Goal: Ask a question

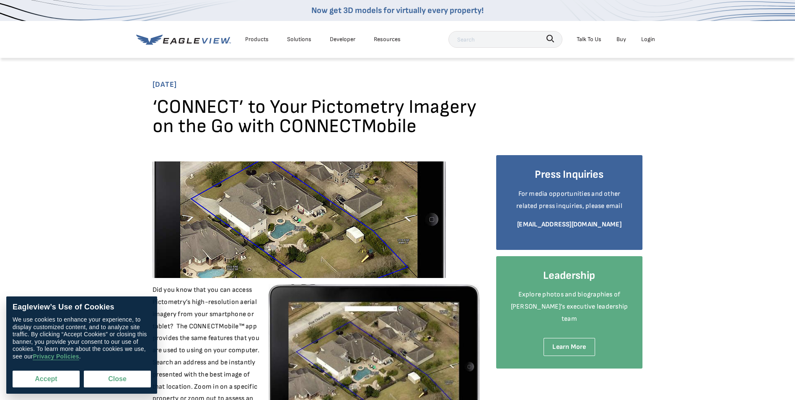
click at [46, 381] on button "Accept" at bounding box center [46, 378] width 67 height 17
checkbox input "true"
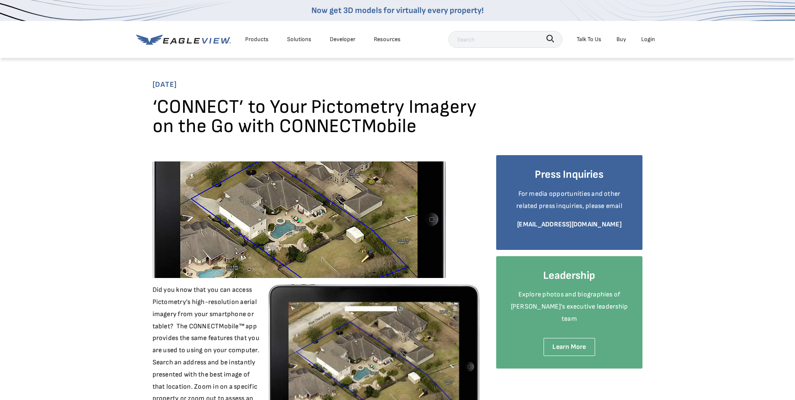
click at [259, 37] on div "Products" at bounding box center [256, 39] width 23 height 10
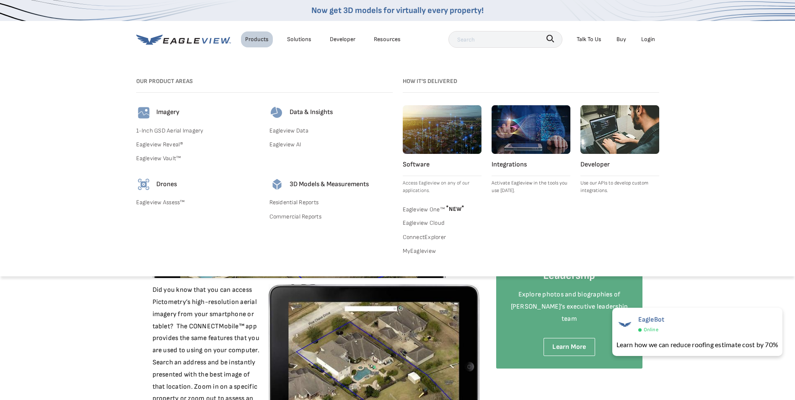
click at [168, 204] on link "Eagleview Assess™" at bounding box center [197, 202] width 123 height 10
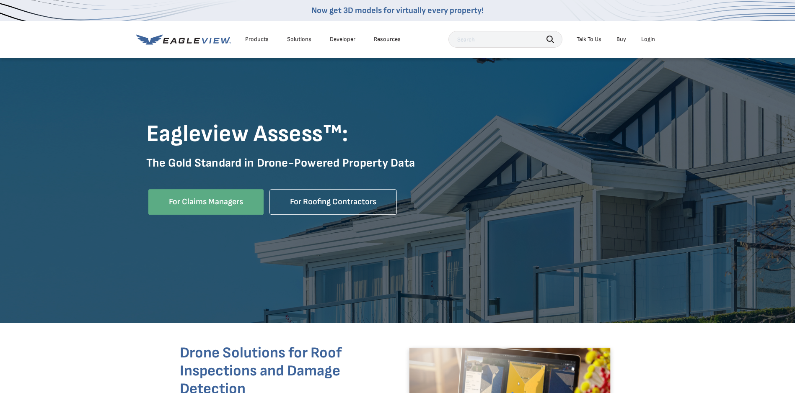
scroll to position [84, 0]
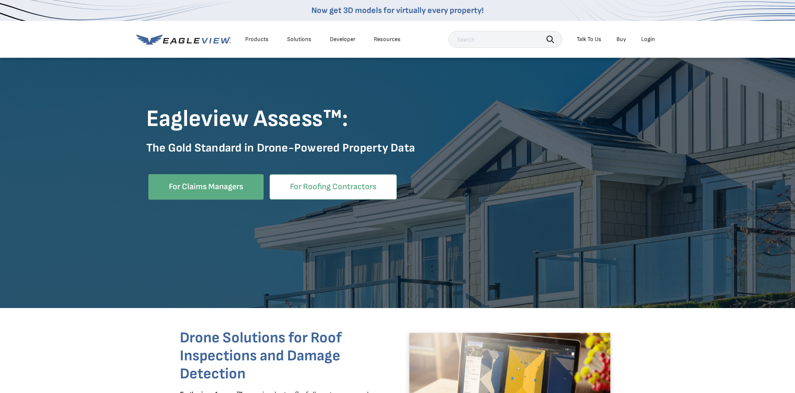
click at [321, 186] on link "For Roofing Contractors" at bounding box center [332, 187] width 127 height 26
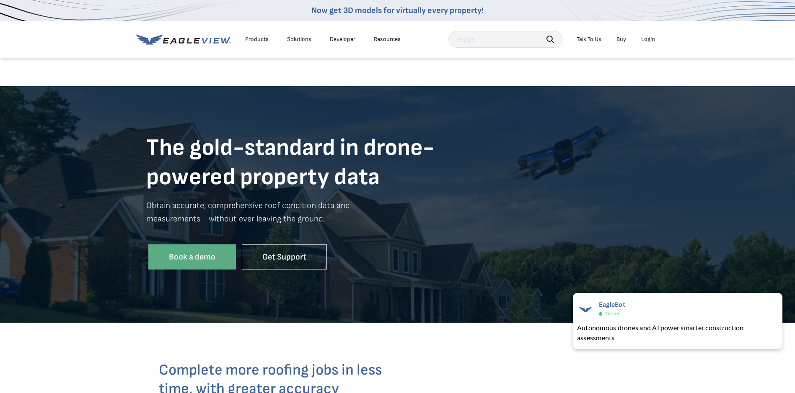
click at [258, 39] on div "Products" at bounding box center [256, 40] width 23 height 8
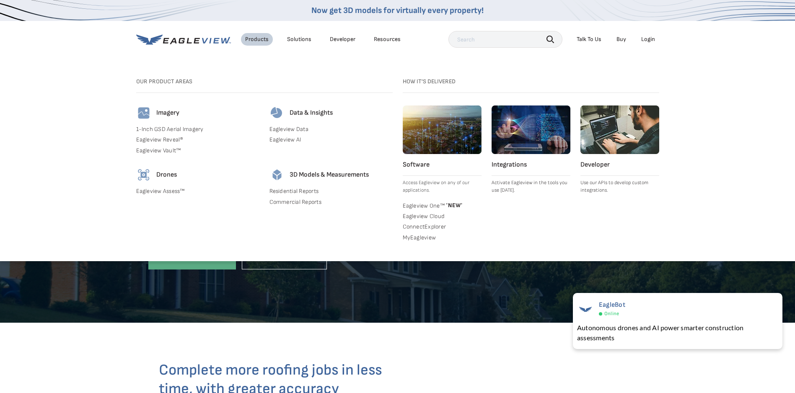
click at [421, 226] on link "ConnectExplorer" at bounding box center [442, 227] width 79 height 8
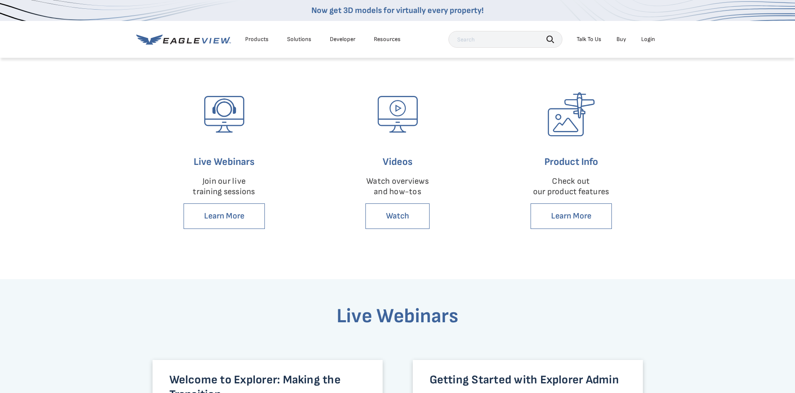
scroll to position [209, 0]
click at [577, 216] on link "Learn More" at bounding box center [570, 216] width 81 height 26
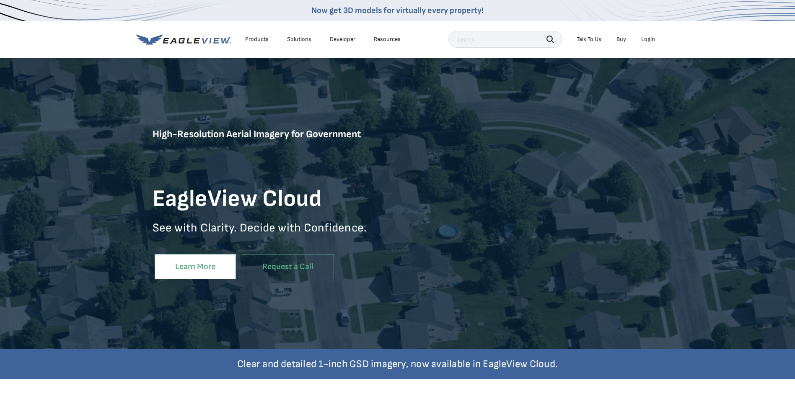
click at [189, 264] on link "Learn More" at bounding box center [195, 267] width 81 height 26
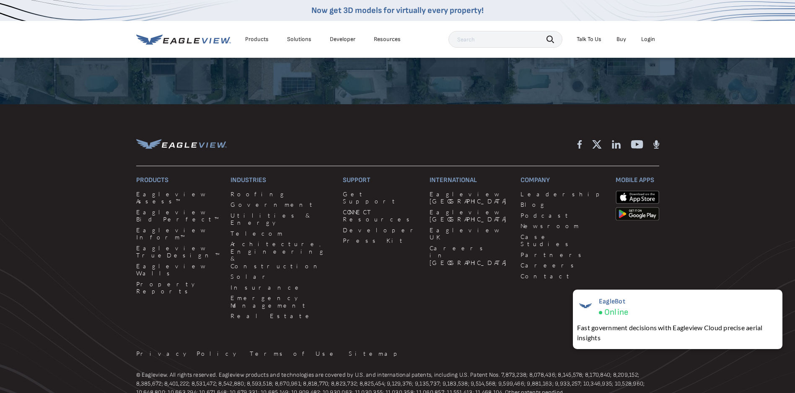
scroll to position [2243, 0]
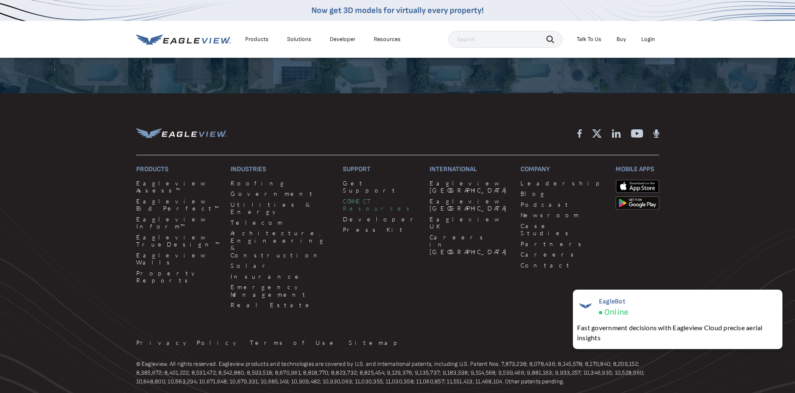
click at [343, 198] on link "CONNECT Resources" at bounding box center [381, 205] width 77 height 15
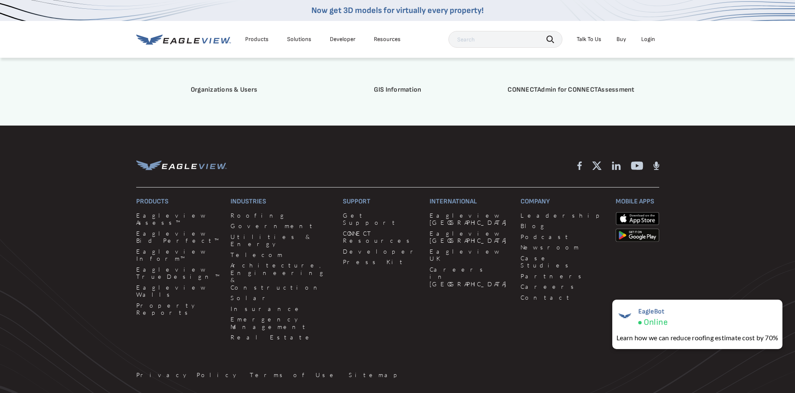
scroll to position [2472, 0]
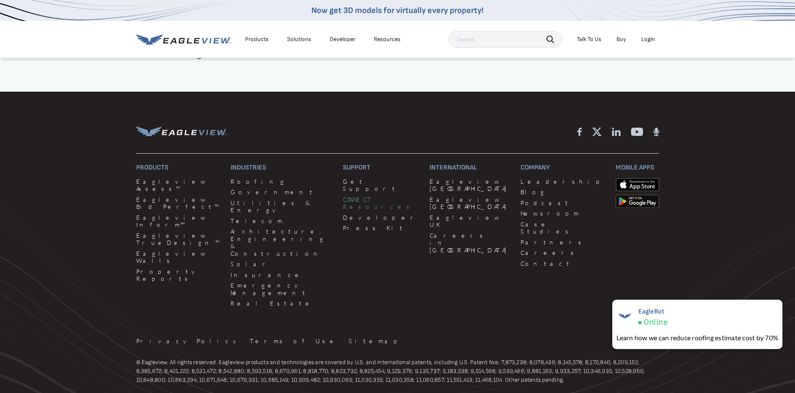
click at [357, 201] on link "CONNECT Resources" at bounding box center [381, 203] width 77 height 15
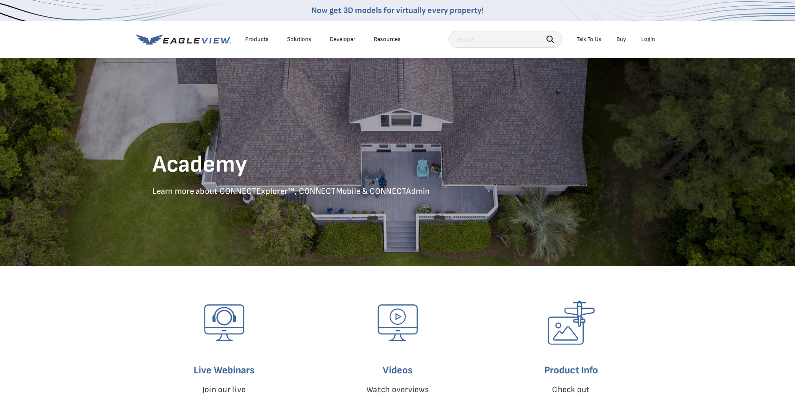
click at [622, 41] on link "Buy" at bounding box center [621, 40] width 10 height 8
click at [623, 39] on link "Buy" at bounding box center [621, 40] width 10 height 8
click at [590, 40] on div "Talk To Us" at bounding box center [588, 40] width 25 height 8
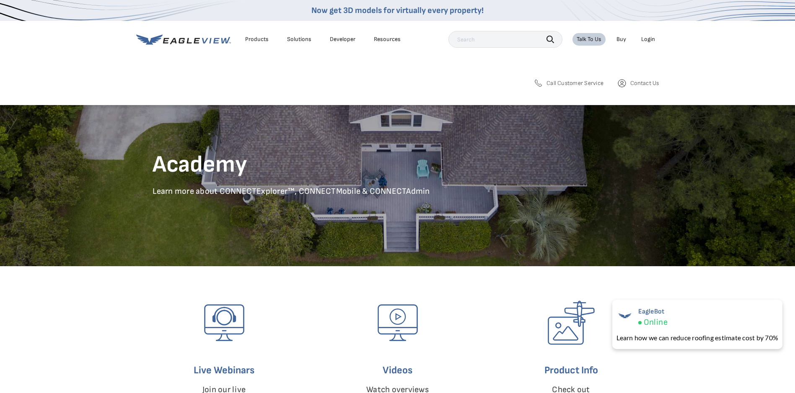
click at [638, 84] on span "Contact Us" at bounding box center [644, 84] width 28 height 8
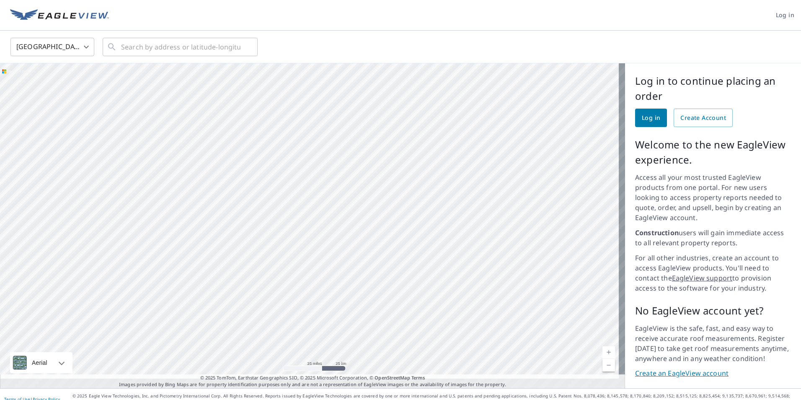
drag, startPoint x: 213, startPoint y: 114, endPoint x: 357, endPoint y: 361, distance: 286.7
click at [357, 361] on div at bounding box center [312, 225] width 625 height 325
drag, startPoint x: 300, startPoint y: 199, endPoint x: 381, endPoint y: 305, distance: 133.6
click at [381, 305] on div at bounding box center [312, 225] width 625 height 325
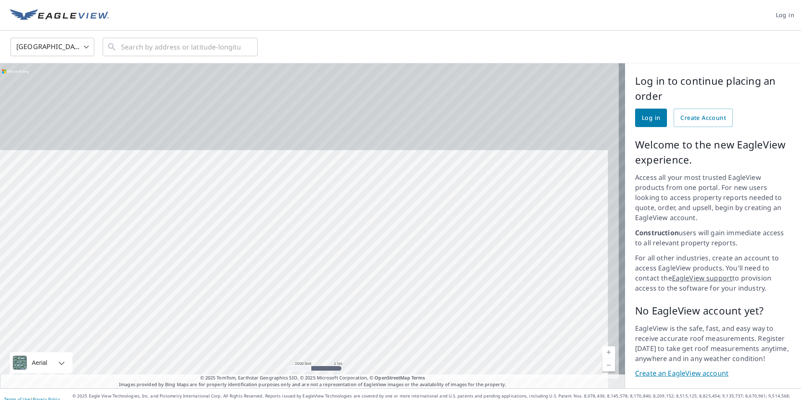
drag, startPoint x: 405, startPoint y: 129, endPoint x: 390, endPoint y: 241, distance: 113.3
click at [390, 241] on div at bounding box center [312, 225] width 625 height 325
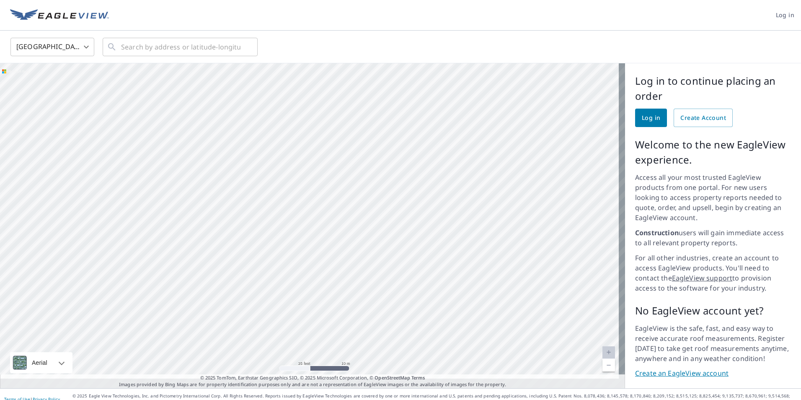
drag, startPoint x: 297, startPoint y: 220, endPoint x: 331, endPoint y: 276, distance: 65.0
click at [331, 276] on div at bounding box center [312, 225] width 625 height 325
drag, startPoint x: 336, startPoint y: 186, endPoint x: 289, endPoint y: 240, distance: 71.9
click at [289, 240] on div at bounding box center [312, 225] width 625 height 325
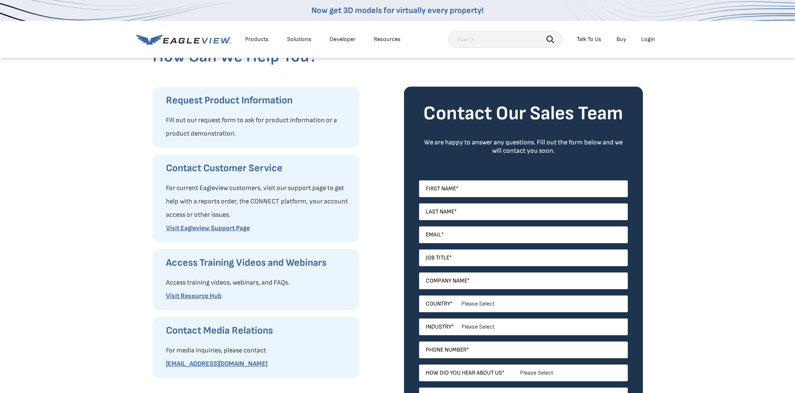
scroll to position [42, 0]
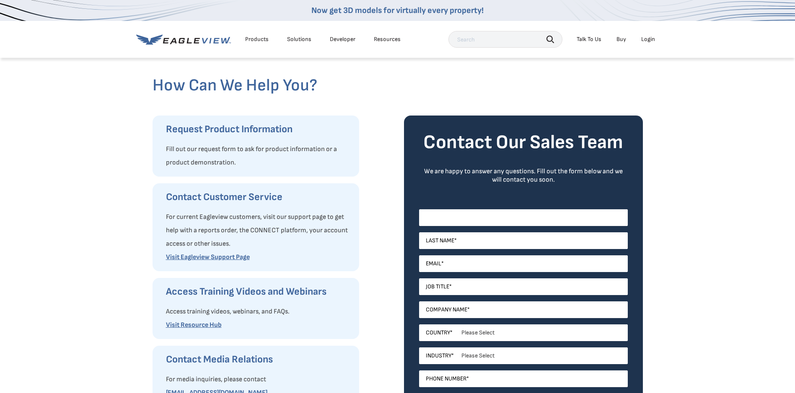
click at [493, 217] on input "First Name *" at bounding box center [523, 217] width 209 height 17
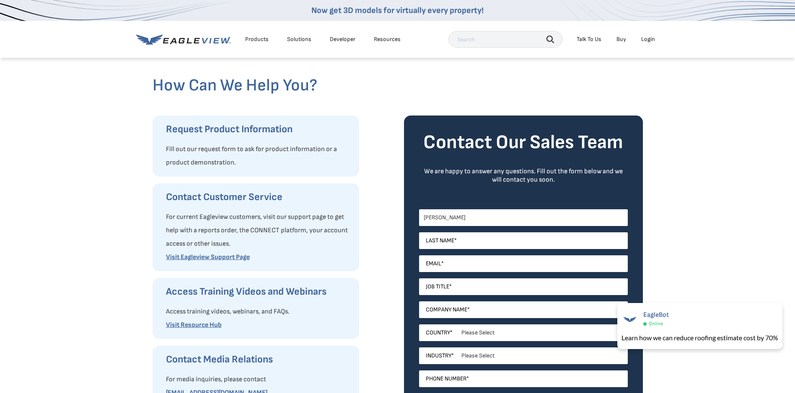
type input "[PERSON_NAME]"
click at [504, 245] on input "Last Name *" at bounding box center [523, 241] width 209 height 17
type input "[PERSON_NAME]"
click at [480, 267] on input "Email *" at bounding box center [523, 264] width 209 height 17
type input "boyd.foster@katoroofing.com"
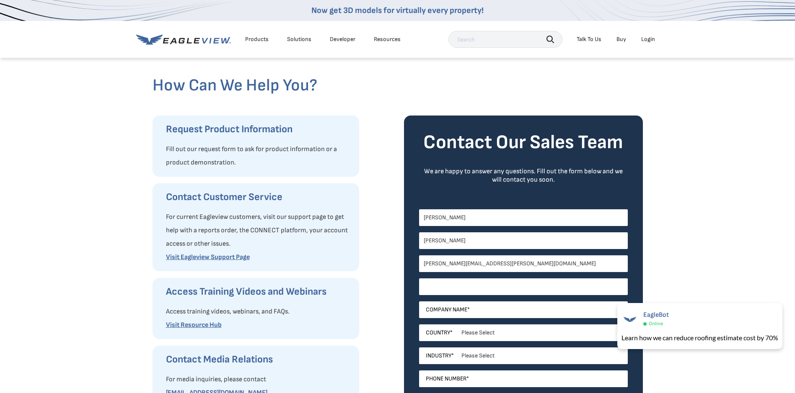
click at [463, 289] on input "Job Title *" at bounding box center [523, 287] width 209 height 17
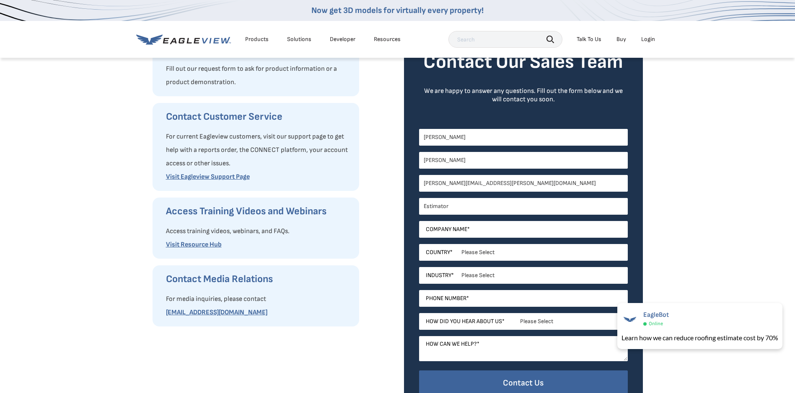
scroll to position [126, 0]
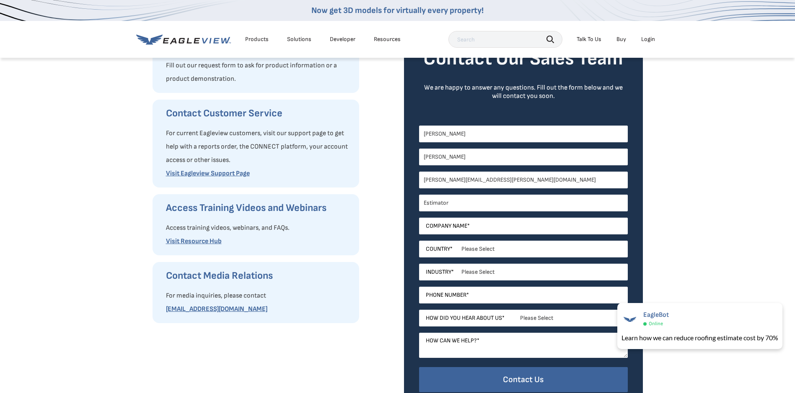
type input "Estimator"
click at [483, 224] on input "Company Name *" at bounding box center [523, 226] width 209 height 17
type input "Kato Roofing Inc."
click at [473, 246] on select "Please Select United States Canada Australia India United Kingdom Other Aruba C…" at bounding box center [523, 249] width 209 height 17
select select "[GEOGRAPHIC_DATA]"
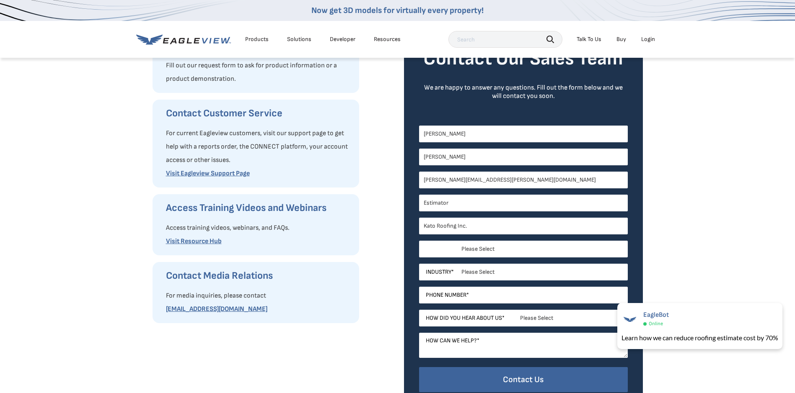
click at [419, 241] on select "Please Select United States Canada Australia India United Kingdom Other Aruba C…" at bounding box center [523, 249] width 209 height 17
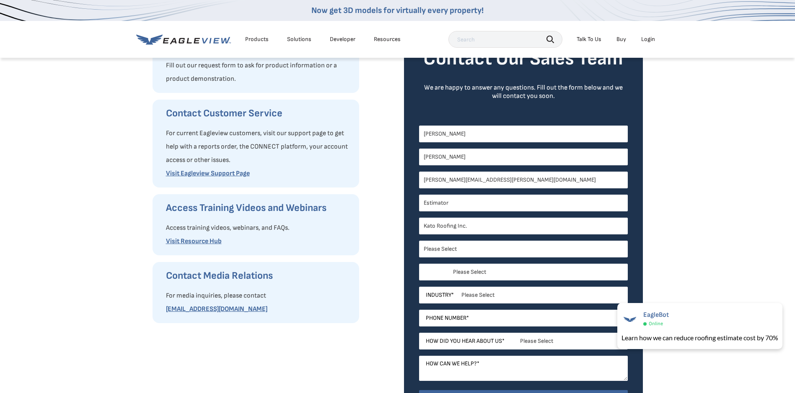
click at [467, 271] on select "Please Select Alabama Alaska Alberta Arizona Arkansas British Columbia Californ…" at bounding box center [523, 272] width 209 height 17
select select "Minnesota"
click at [419, 264] on select "Please Select Alabama Alaska Alberta Arizona Arkansas British Columbia Californ…" at bounding box center [523, 272] width 209 height 17
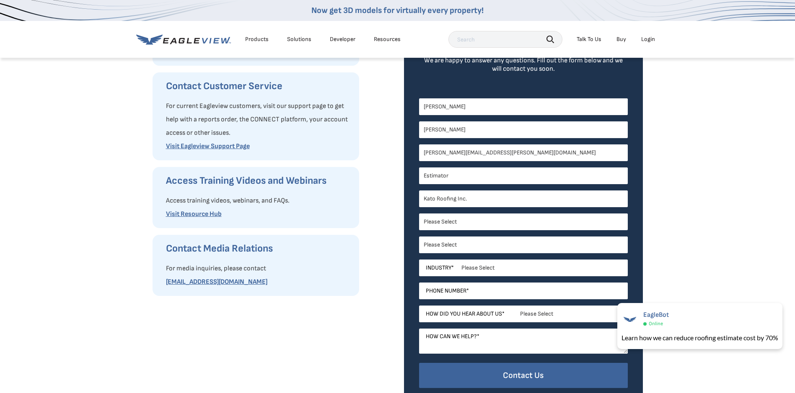
scroll to position [168, 0]
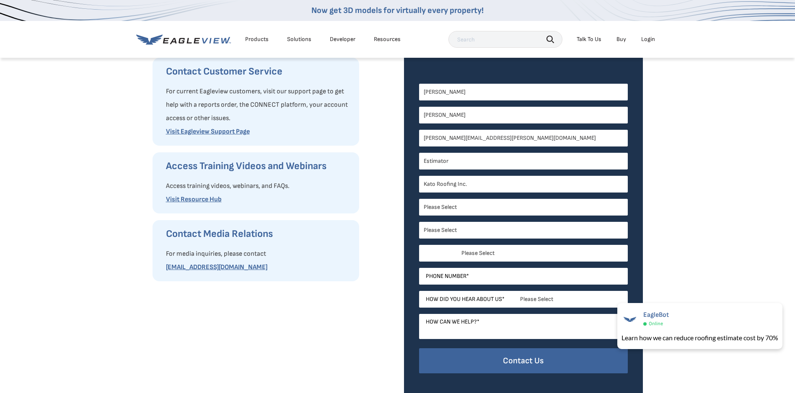
click at [481, 255] on select "Please Select Architects & Engineering Construction Electric/Gas Utilities Gove…" at bounding box center [523, 253] width 209 height 17
select select "Construction"
click at [419, 245] on select "Please Select Architects & Engineering Construction Electric/Gas Utilities Gove…" at bounding box center [523, 253] width 209 height 17
click at [482, 278] on input "Phone Number *" at bounding box center [523, 276] width 209 height 17
type input "5079330969"
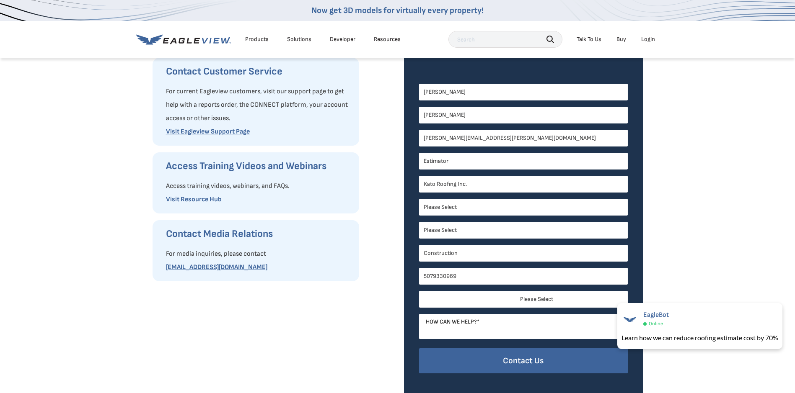
click at [512, 303] on select "Please Select Search Engine Social Media Word of Mouth Podcast Online Advertise…" at bounding box center [523, 299] width 209 height 17
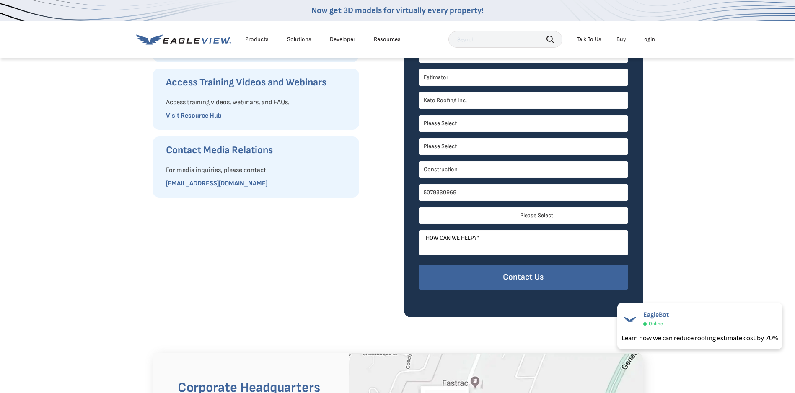
click at [530, 218] on select "Please Select Search Engine Social Media Word of Mouth Podcast Online Advertise…" at bounding box center [523, 215] width 209 height 17
select select "Other"
click at [419, 207] on select "Please Select Search Engine Social Media Word of Mouth Podcast Online Advertise…" at bounding box center [523, 215] width 209 height 17
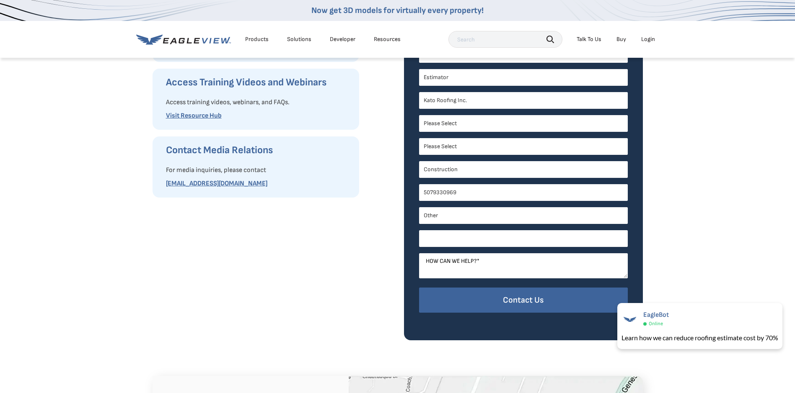
click at [477, 242] on input "Other *" at bounding box center [523, 238] width 209 height 17
type input "Used with previous employer"
click at [492, 271] on textarea "How can we help? *" at bounding box center [523, 265] width 209 height 25
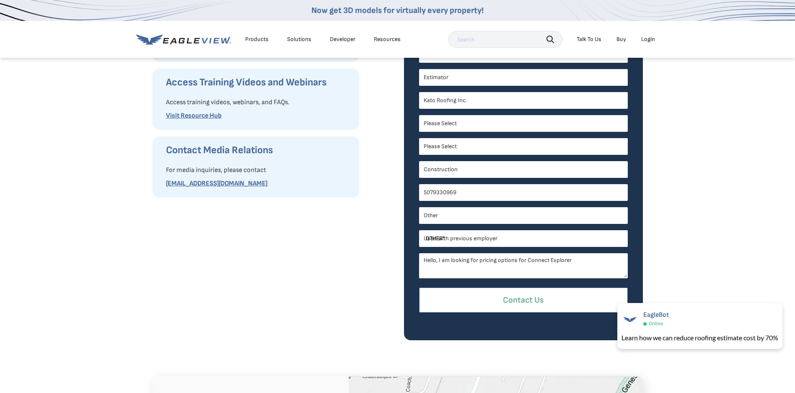
type textarea "Hello, I am looking for pricing options for Connect Explorer"
click at [512, 299] on input "Contact Us" at bounding box center [523, 301] width 209 height 26
